Goal: Task Accomplishment & Management: Manage account settings

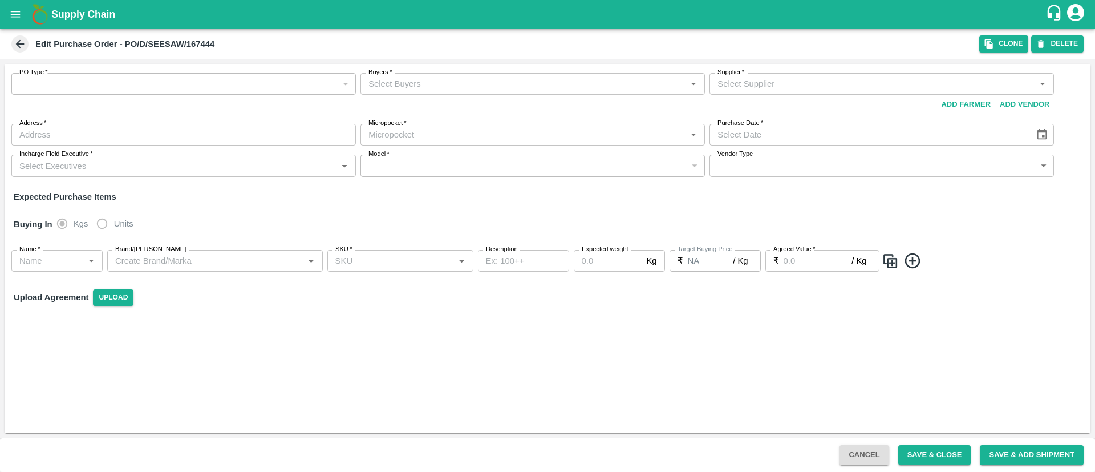
type input "3"
type input "[GEOGRAPHIC_DATA], [GEOGRAPHIC_DATA], [GEOGRAPHIC_DATA], [GEOGRAPHIC_DATA]"
type input "Commision"
type input "OTHER"
type input "SEESAW TEXTILES PRIVATE LIMITED-[GEOGRAPHIC_DATA], [GEOGRAPHIC_DATA]-9819890393…"
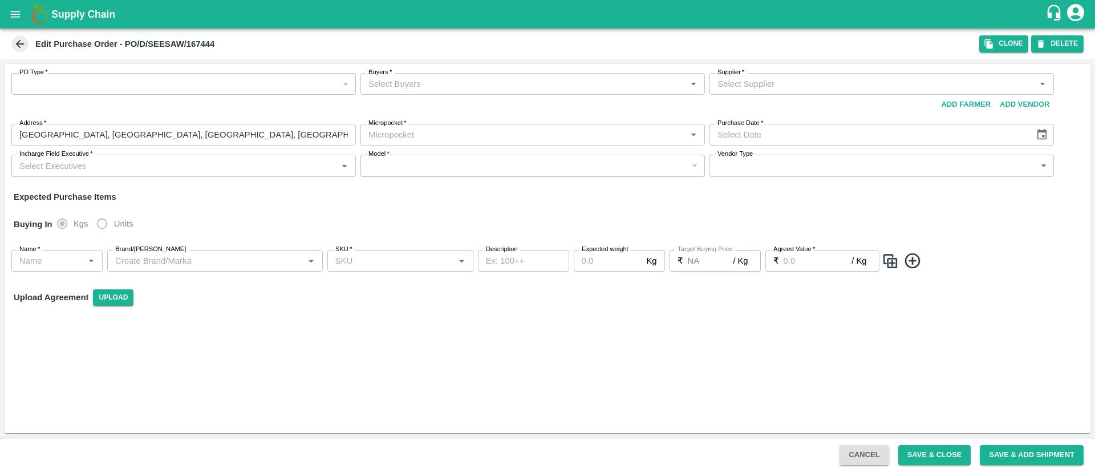
type input "[DATE]"
